Goal: Information Seeking & Learning: Learn about a topic

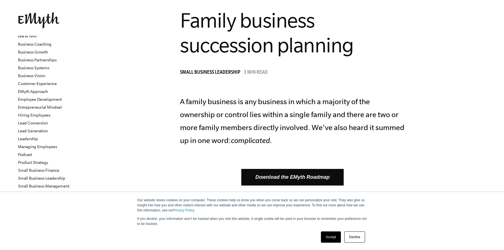
scroll to position [26, 0]
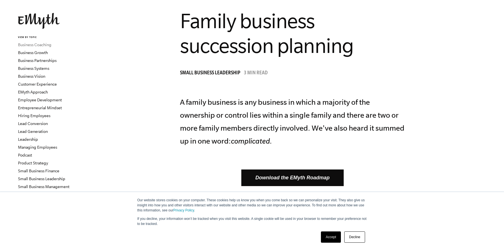
click at [45, 43] on link "Business Coaching" at bounding box center [34, 44] width 33 height 4
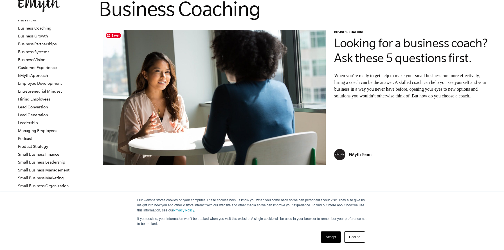
scroll to position [44, 0]
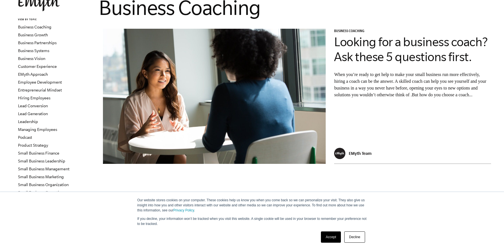
click at [327, 238] on link "Accept" at bounding box center [331, 236] width 20 height 11
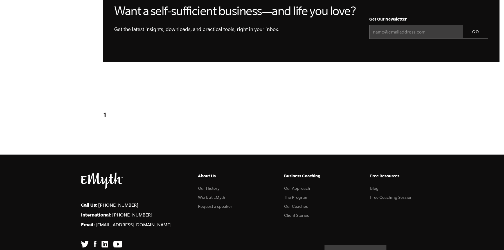
scroll to position [639, 0]
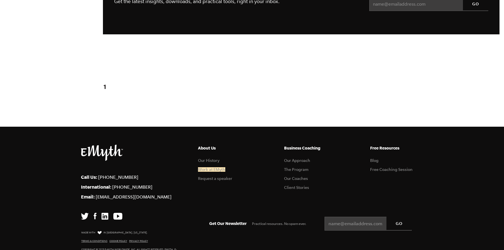
drag, startPoint x: 218, startPoint y: 135, endPoint x: 472, endPoint y: 3, distance: 287.2
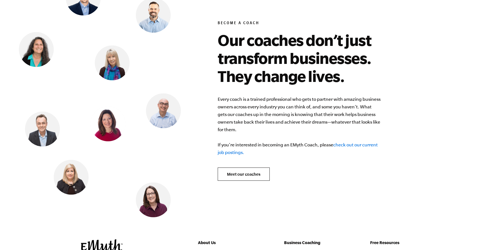
scroll to position [2204, 0]
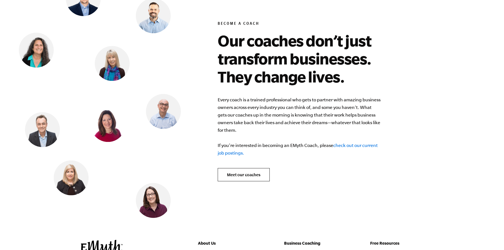
click at [350, 143] on link "check out our current job postings." at bounding box center [298, 149] width 160 height 13
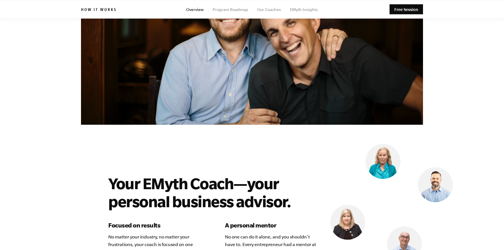
scroll to position [1383, 0]
